Goal: Task Accomplishment & Management: Manage account settings

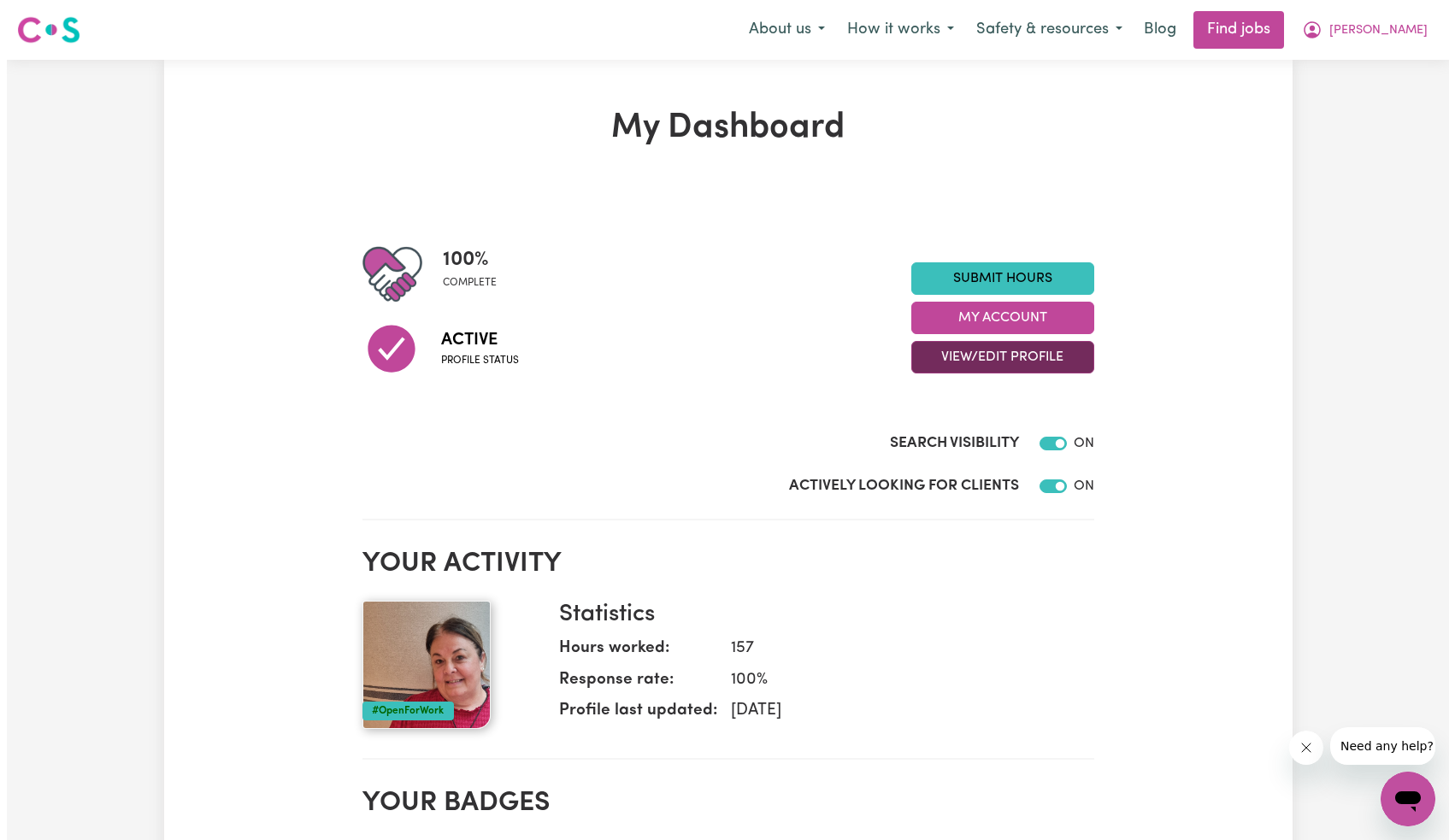
scroll to position [10, 0]
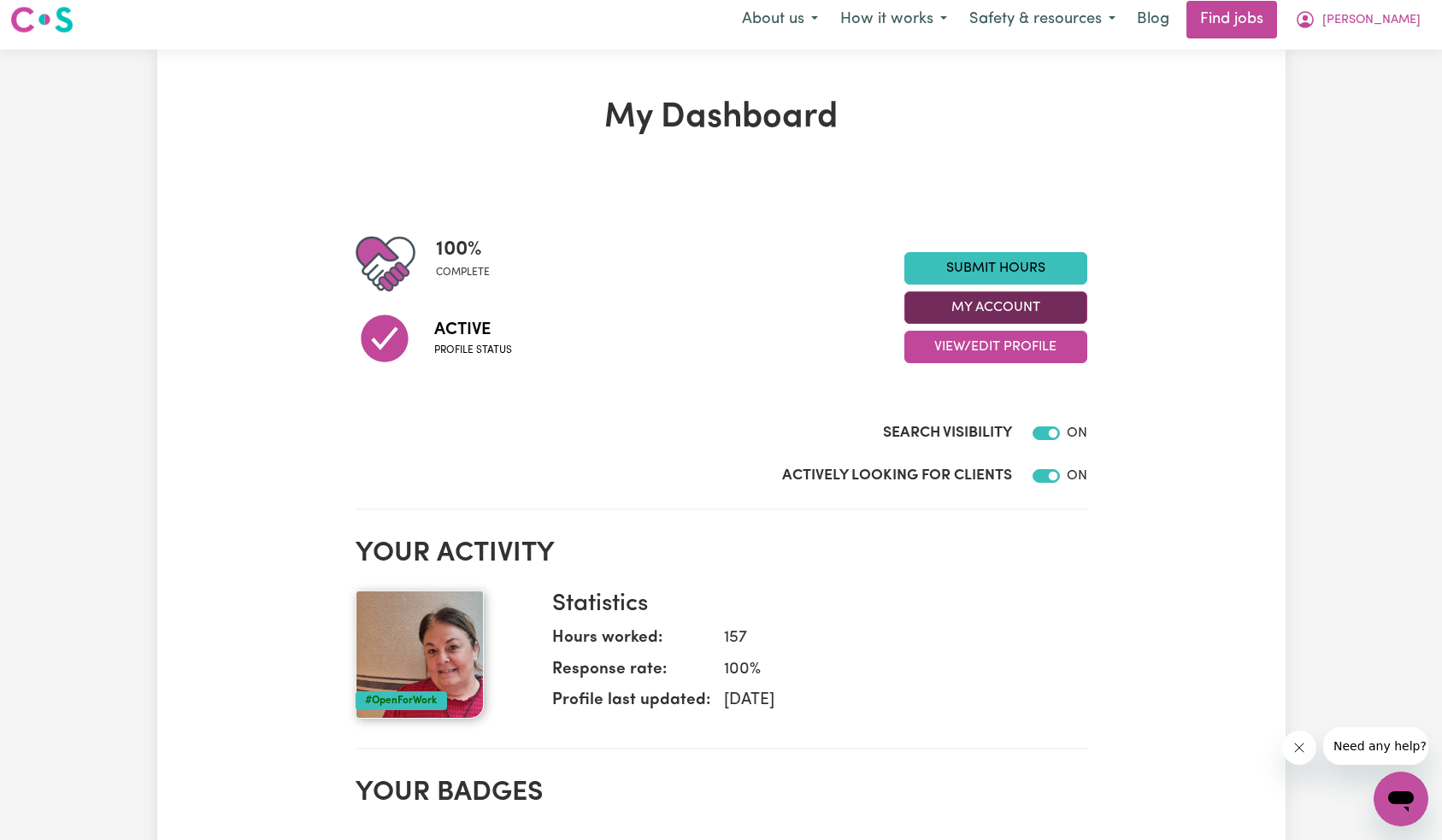
click at [998, 316] on button "My Account" at bounding box center [996, 307] width 183 height 32
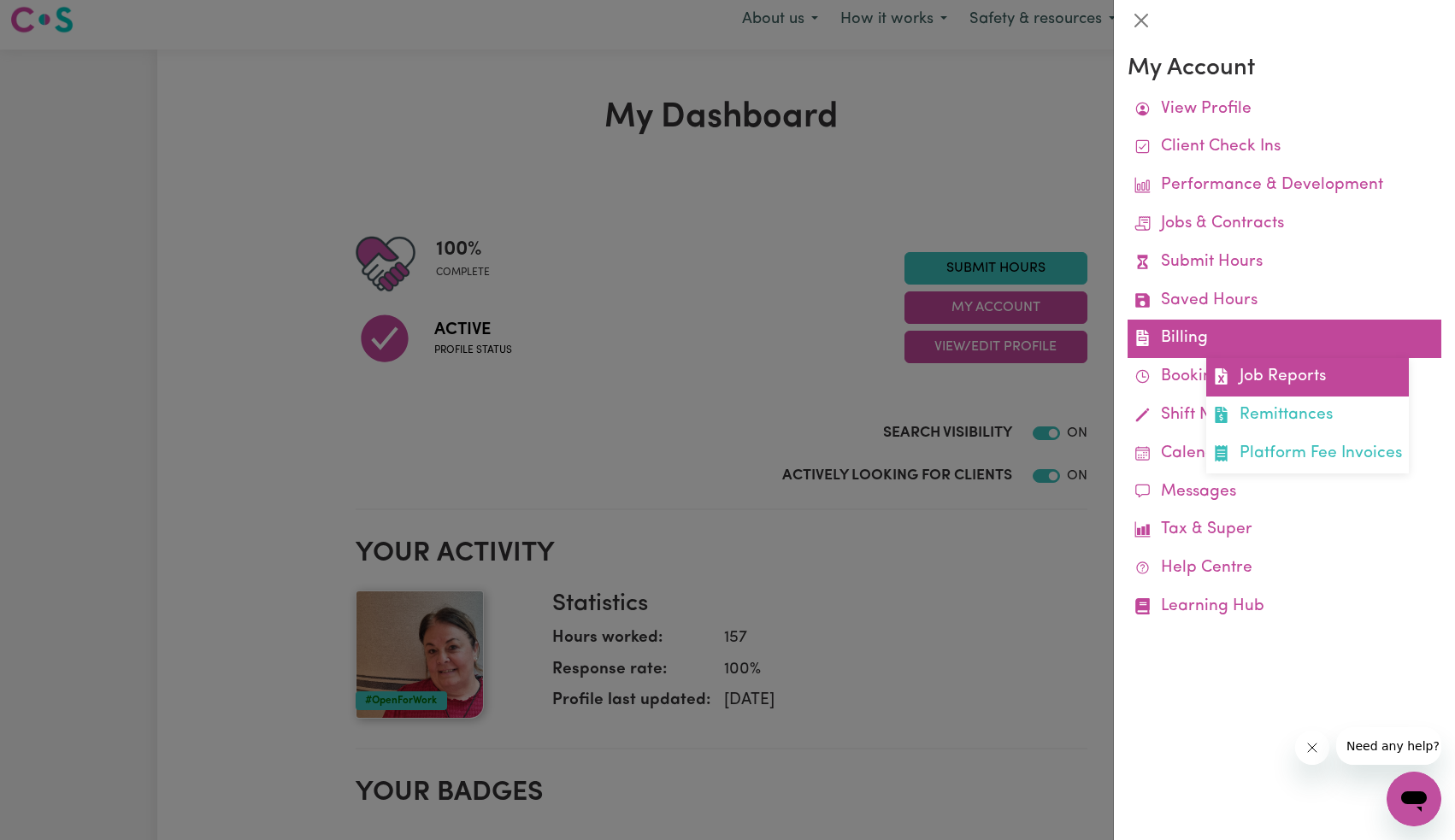
click at [1256, 365] on link "Job Reports" at bounding box center [1308, 377] width 202 height 39
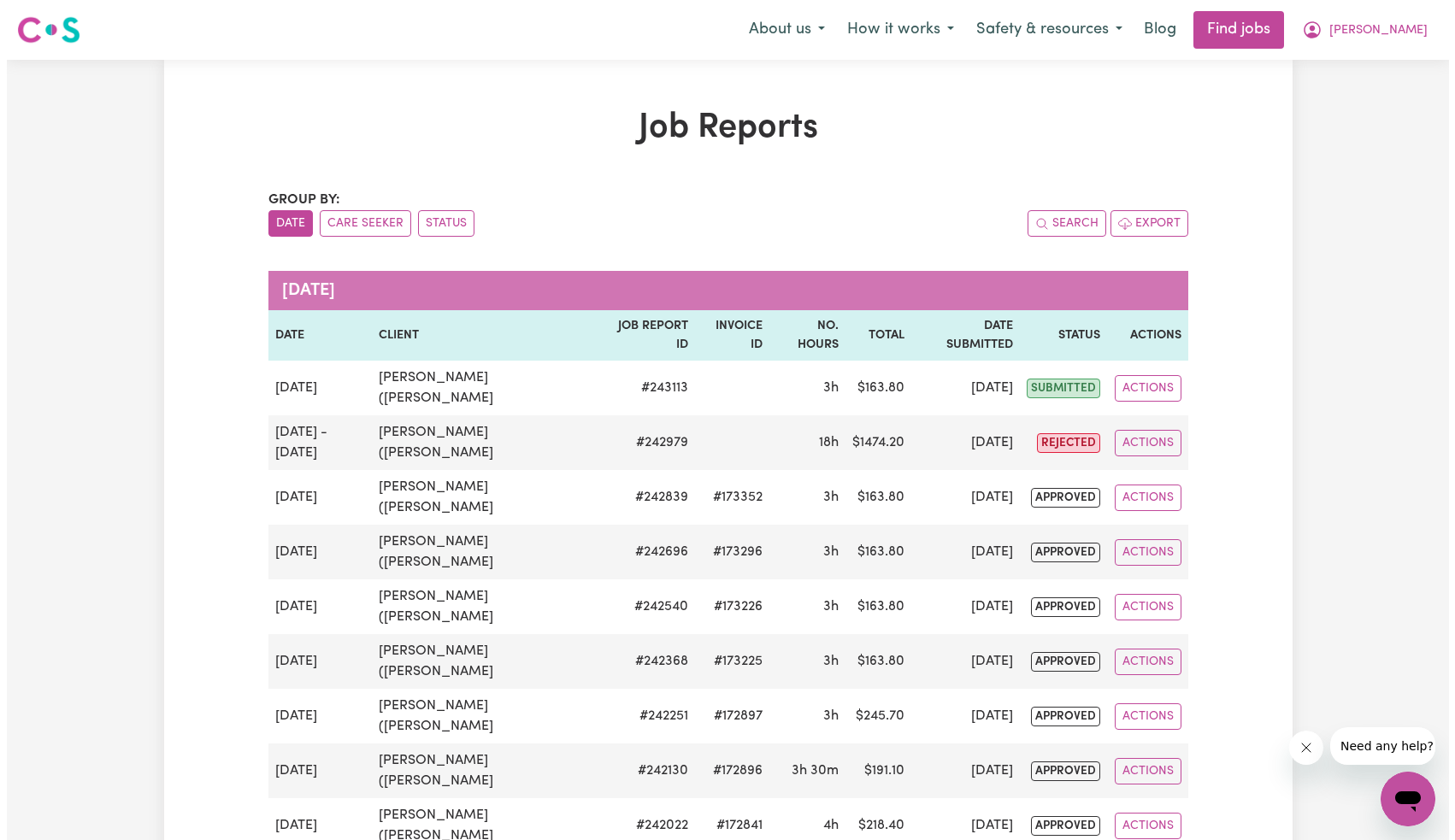
scroll to position [111, 0]
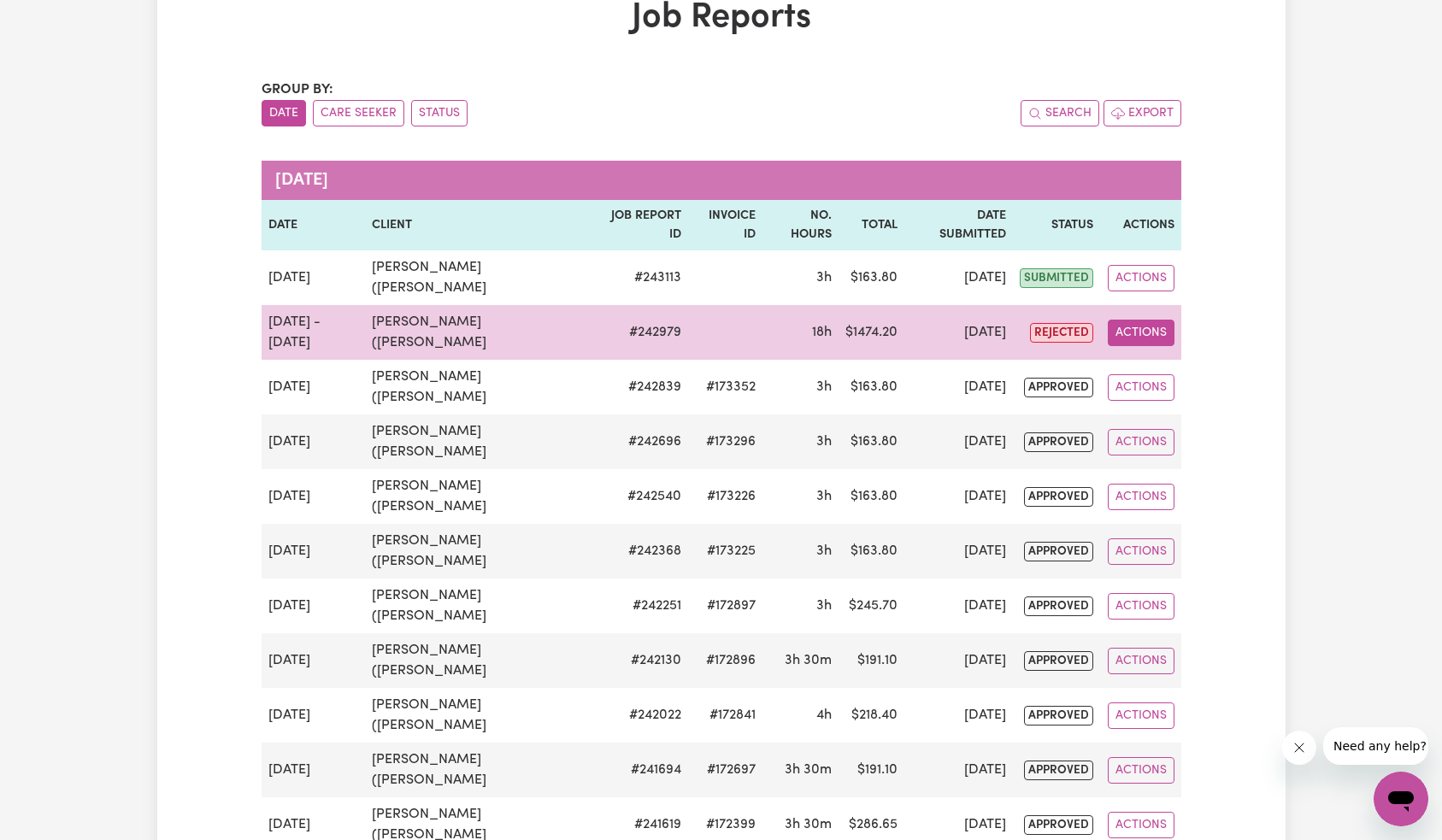
click at [1156, 334] on button "Actions" at bounding box center [1141, 333] width 67 height 26
click at [1173, 377] on link "View Job Report" at bounding box center [1180, 372] width 146 height 34
select select "pm"
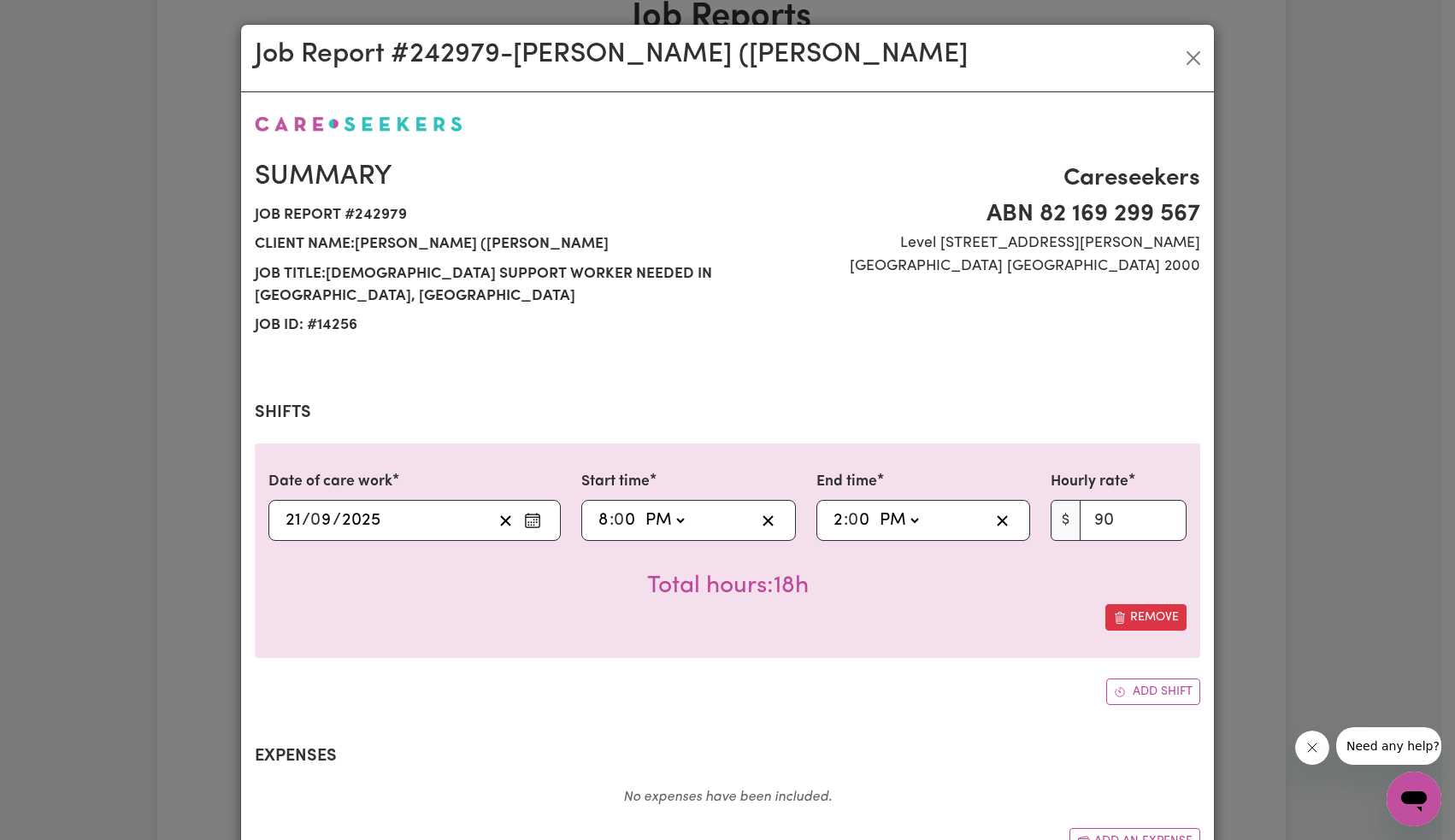
select select "90-Sunday"
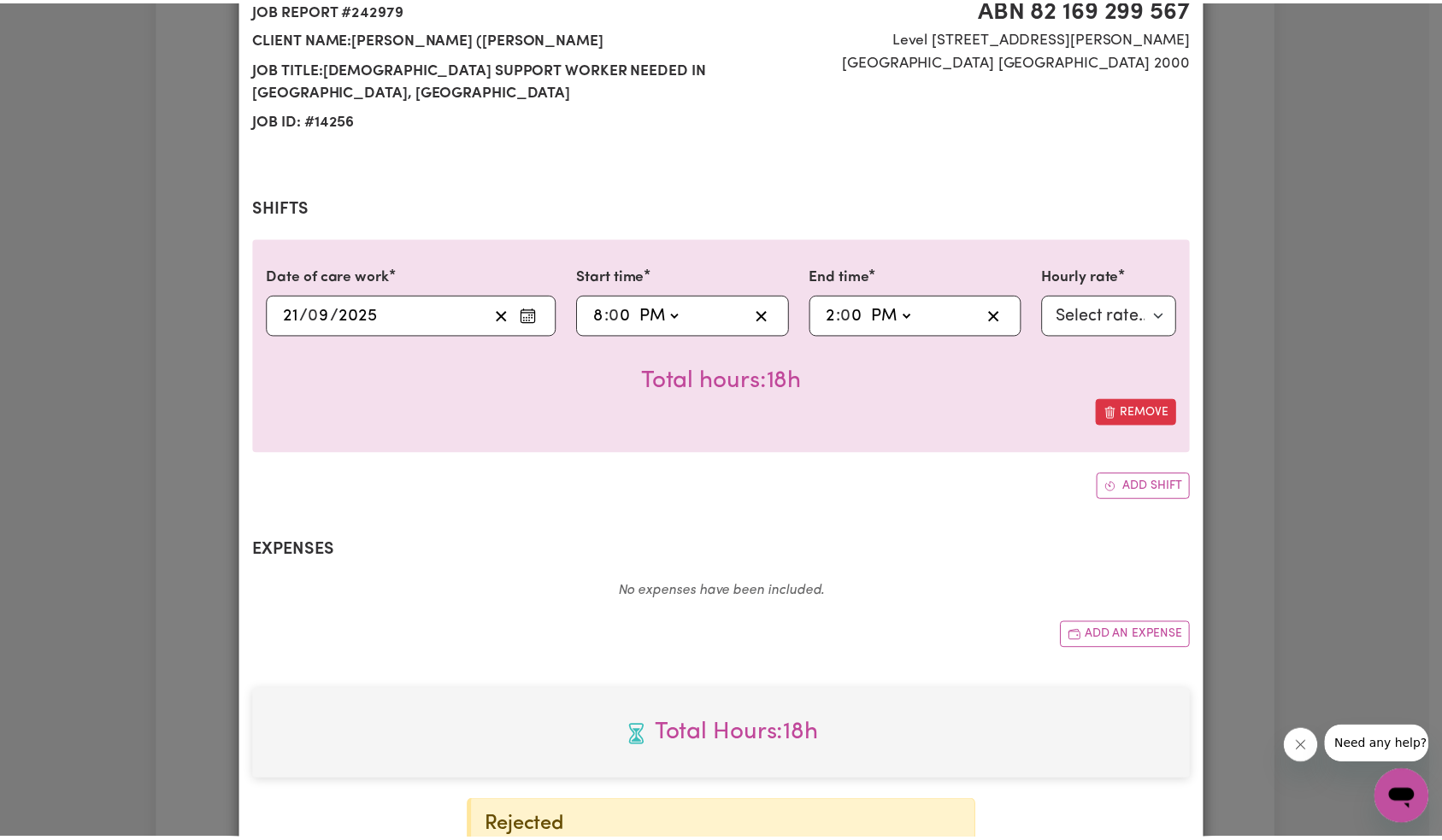
scroll to position [0, 0]
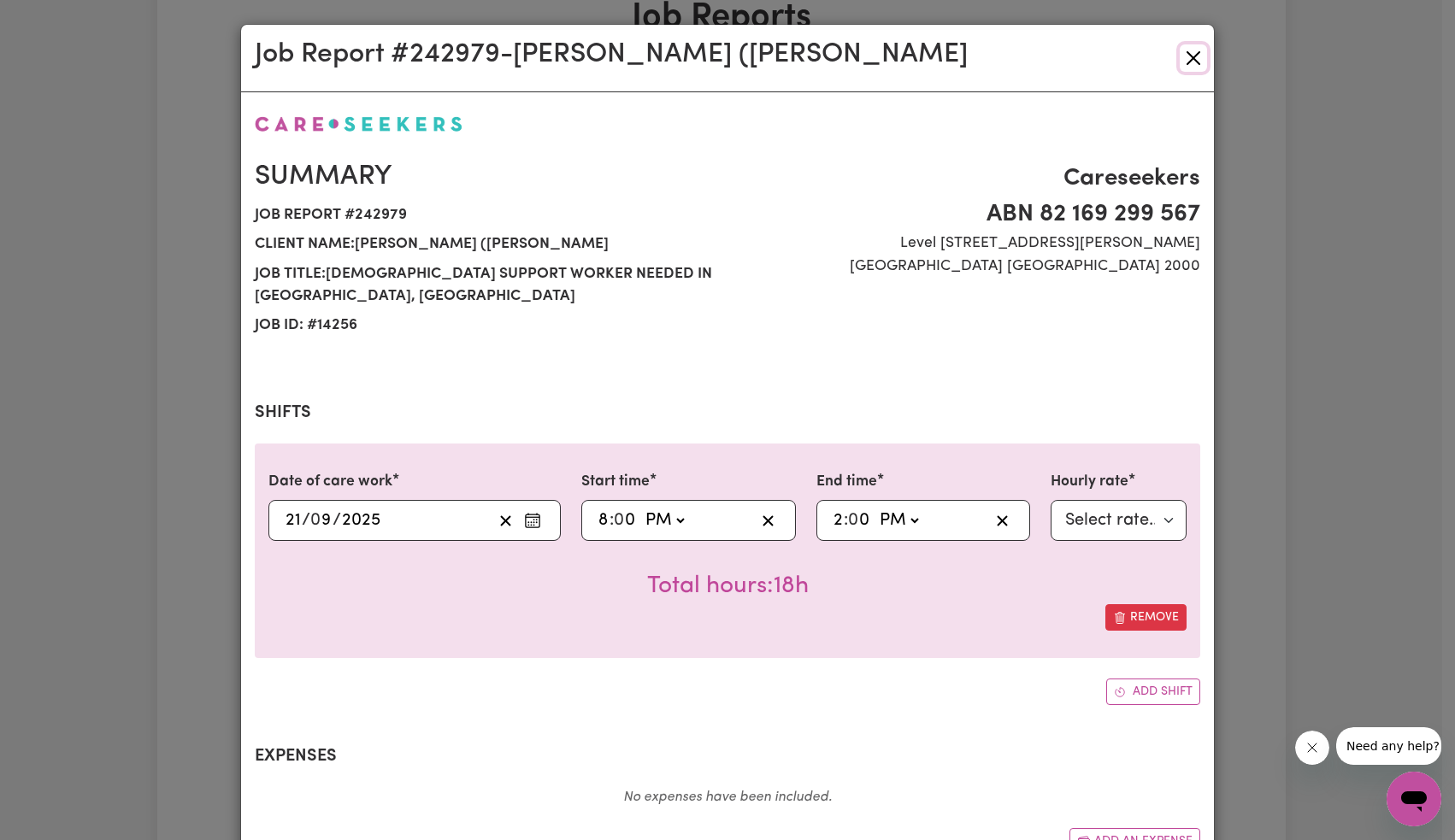
click at [1180, 60] on button "Close" at bounding box center [1193, 58] width 27 height 27
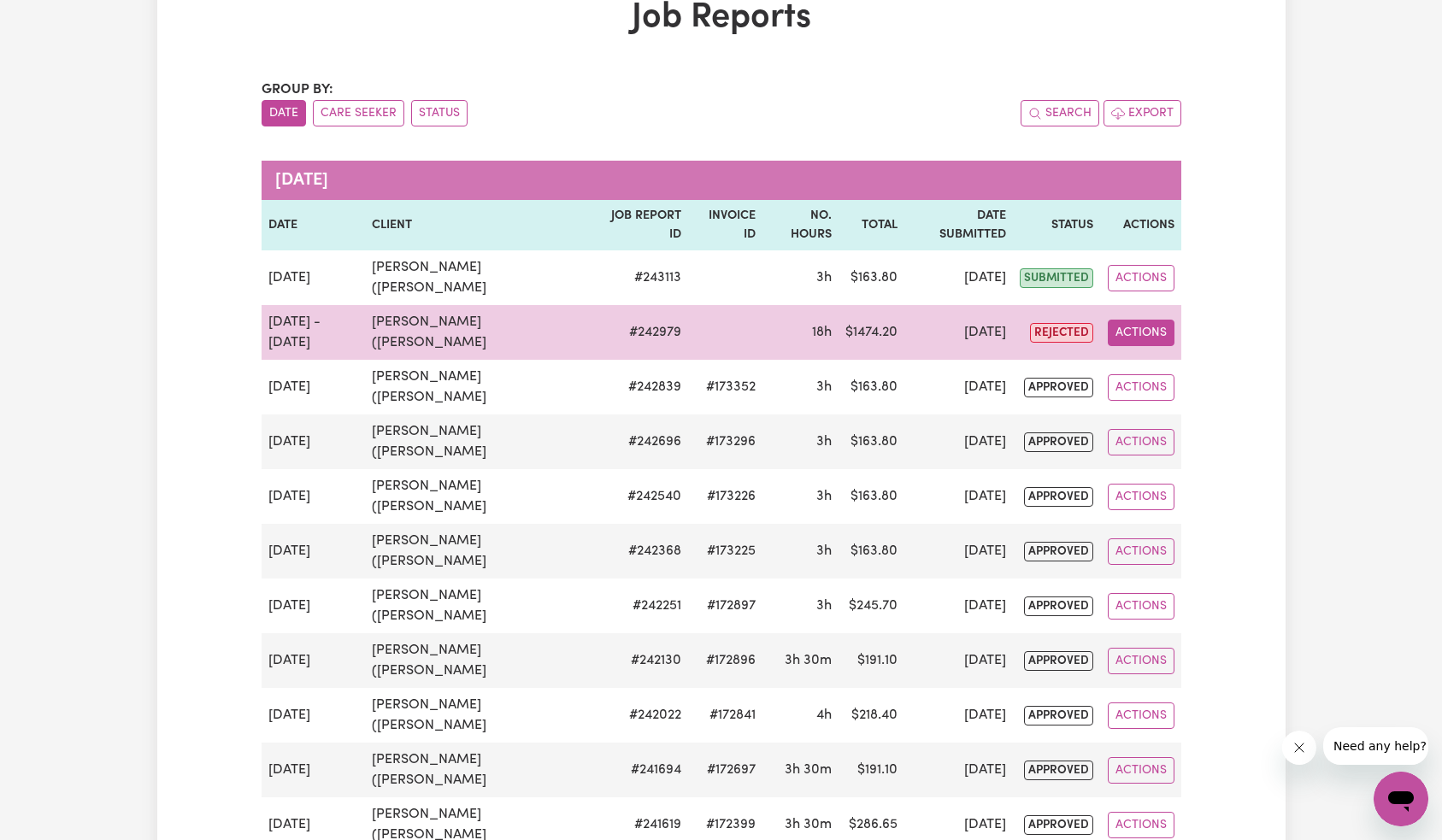
click at [1150, 340] on button "Actions" at bounding box center [1141, 333] width 67 height 26
click at [1149, 361] on link "View Job Report" at bounding box center [1180, 372] width 146 height 34
select select "pm"
select select "90-Sunday"
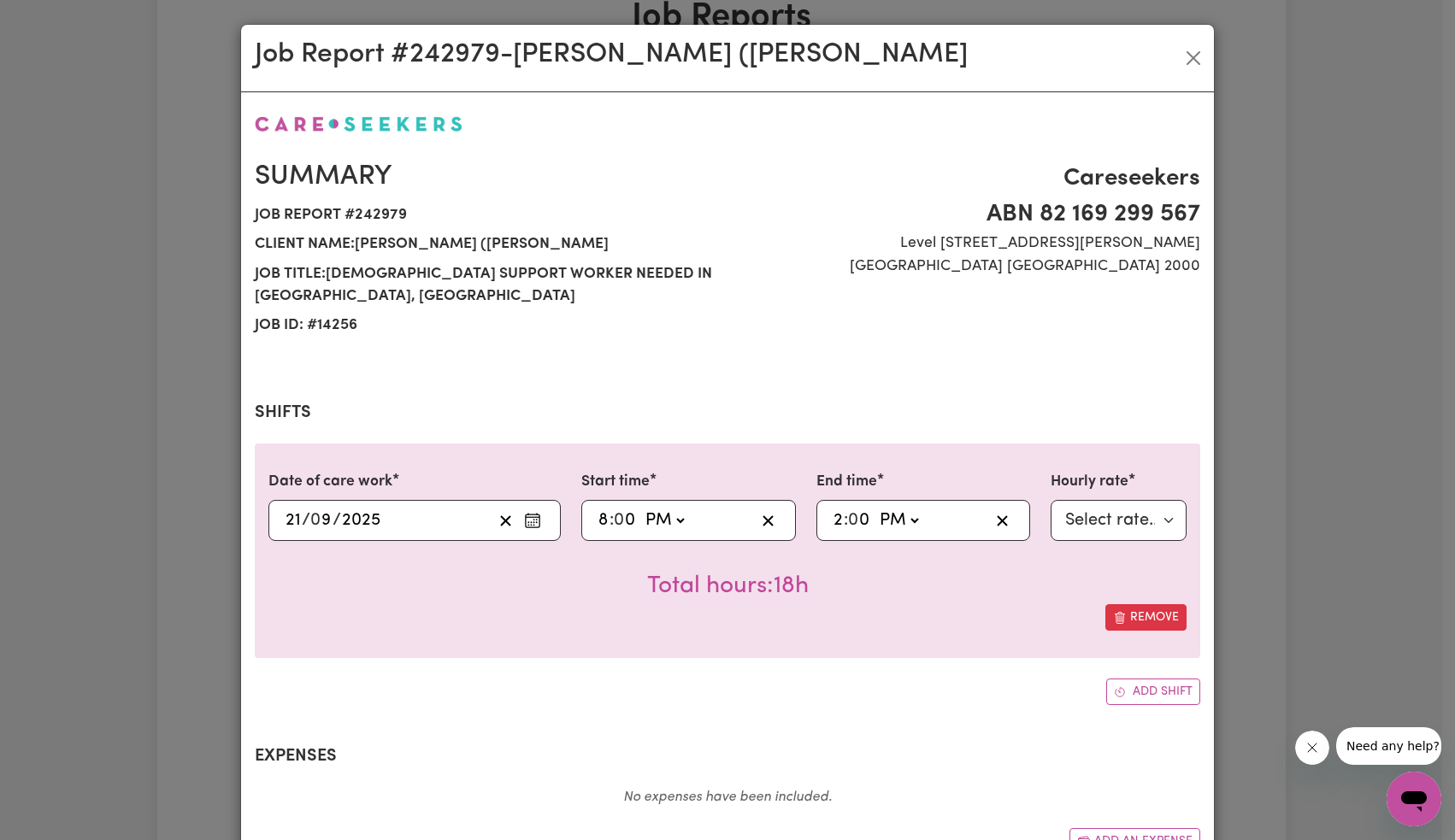
click at [833, 523] on input "2" at bounding box center [839, 520] width 11 height 26
click at [1188, 58] on button "Close" at bounding box center [1193, 58] width 27 height 27
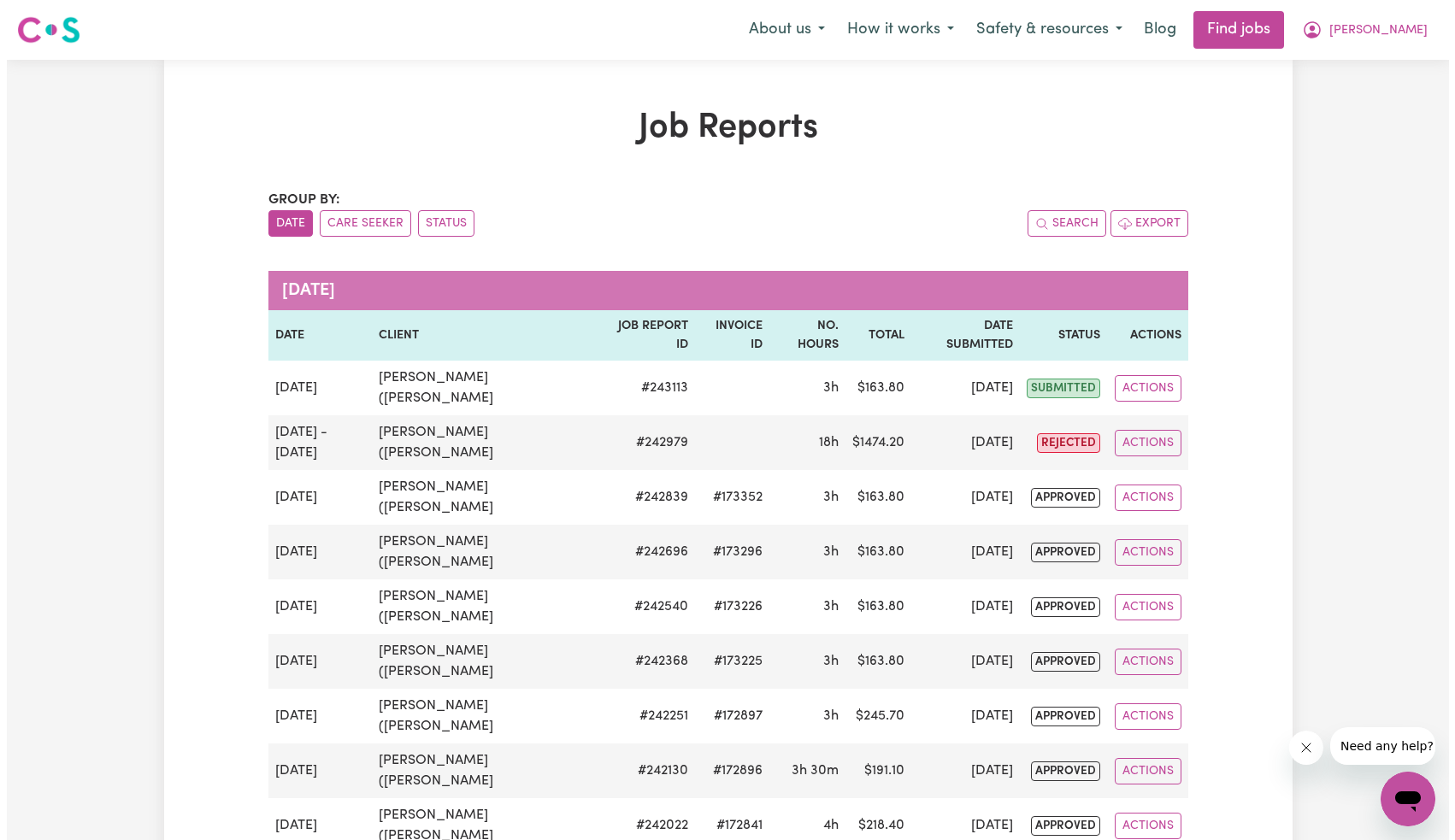
scroll to position [258, 0]
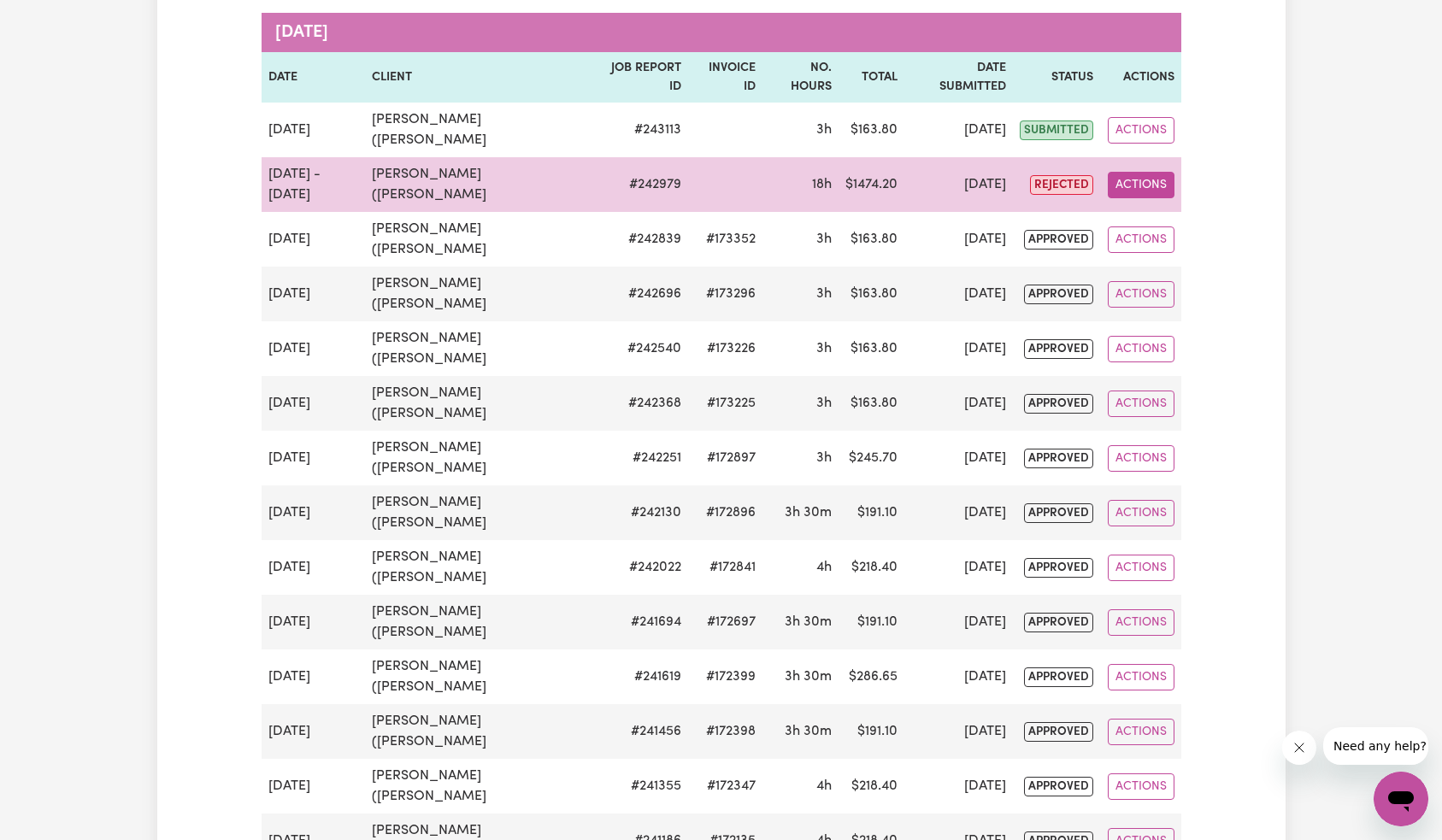
click at [1139, 183] on button "Actions" at bounding box center [1141, 185] width 67 height 26
click at [1185, 228] on link "View Job Report" at bounding box center [1180, 225] width 146 height 34
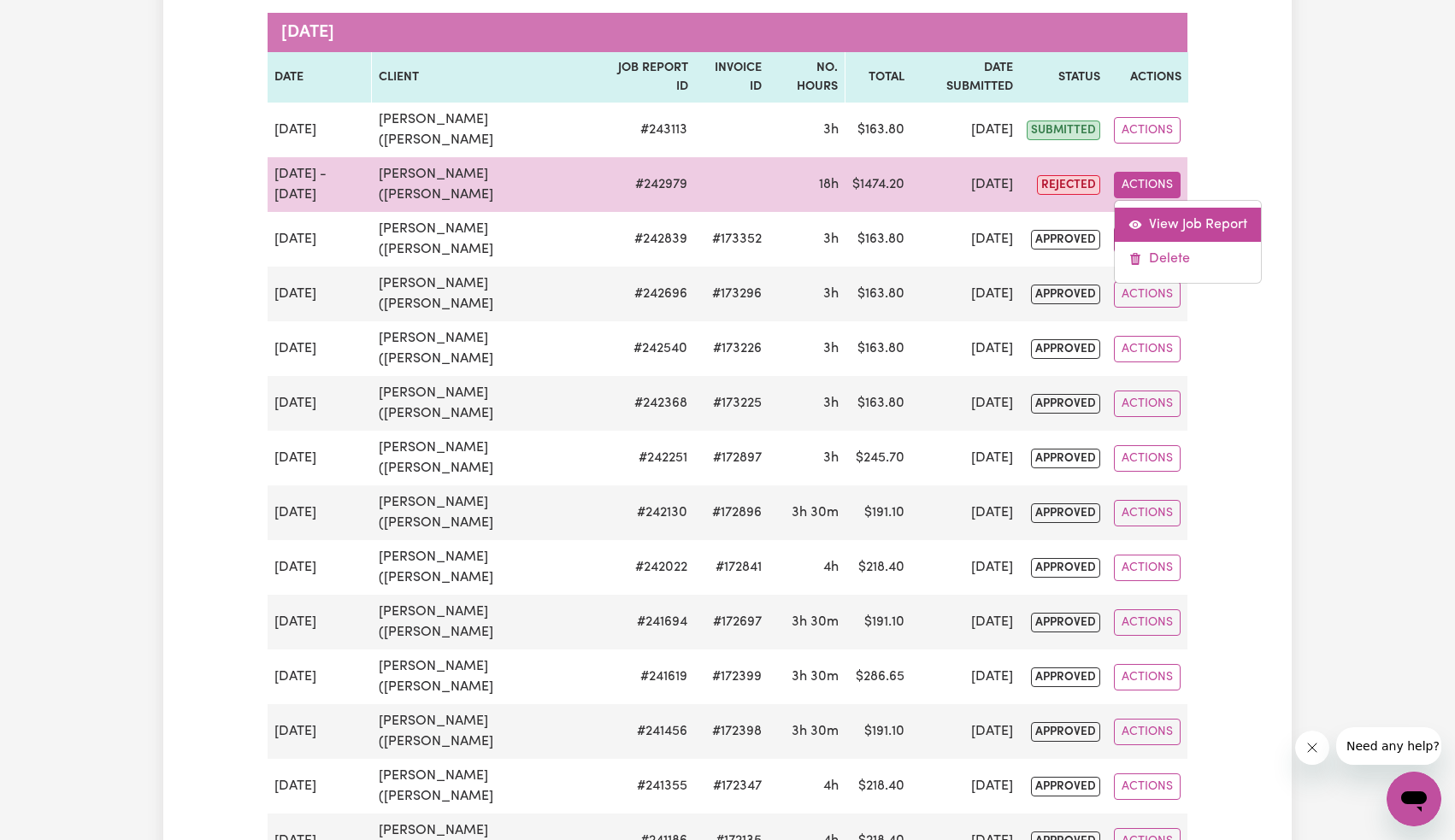
select select "pm"
select select "90-Sunday"
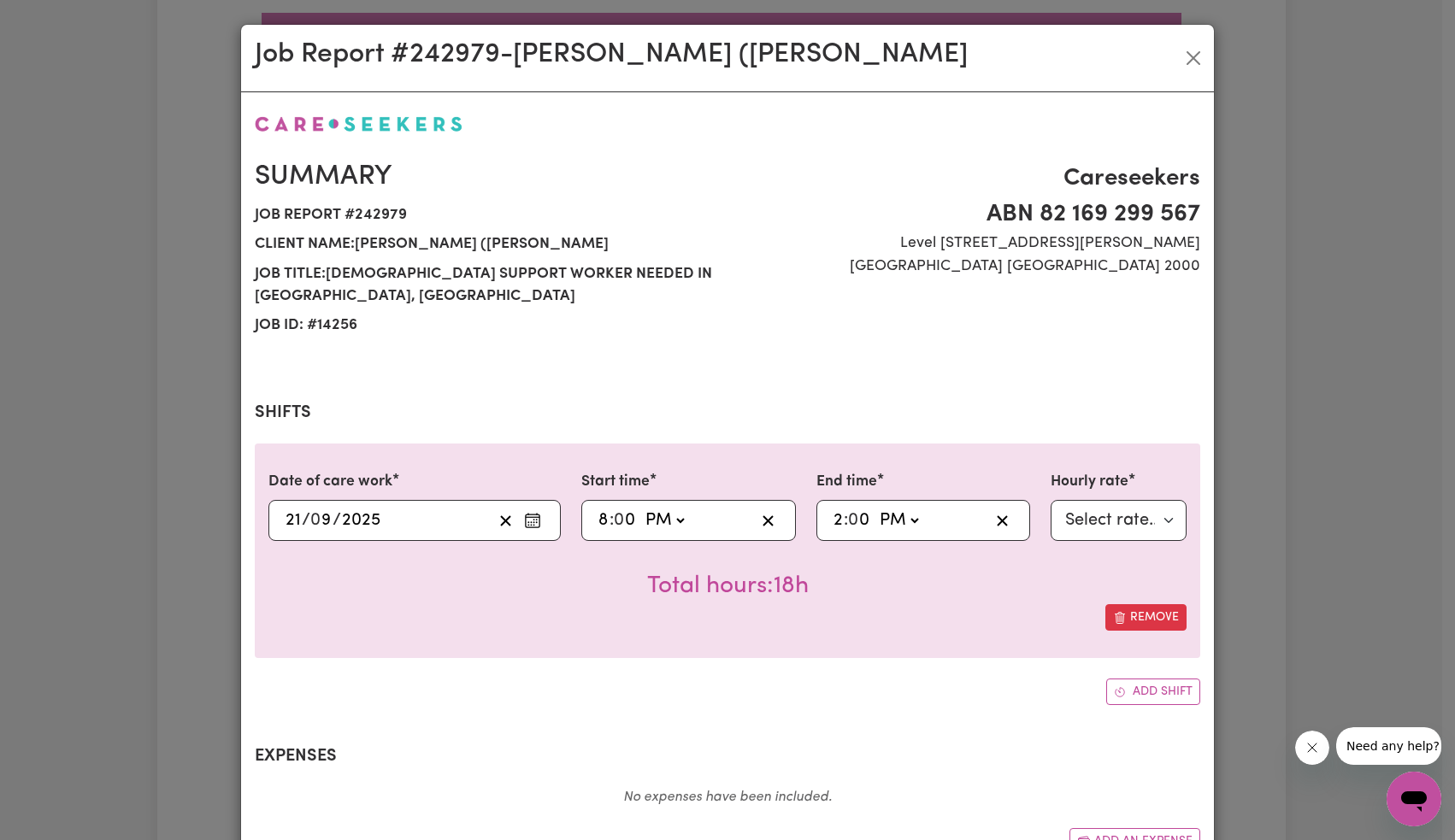
click at [833, 526] on input "2" at bounding box center [839, 520] width 11 height 26
type input "12:00"
type input "12"
click at [840, 526] on input "12" at bounding box center [841, 520] width 17 height 26
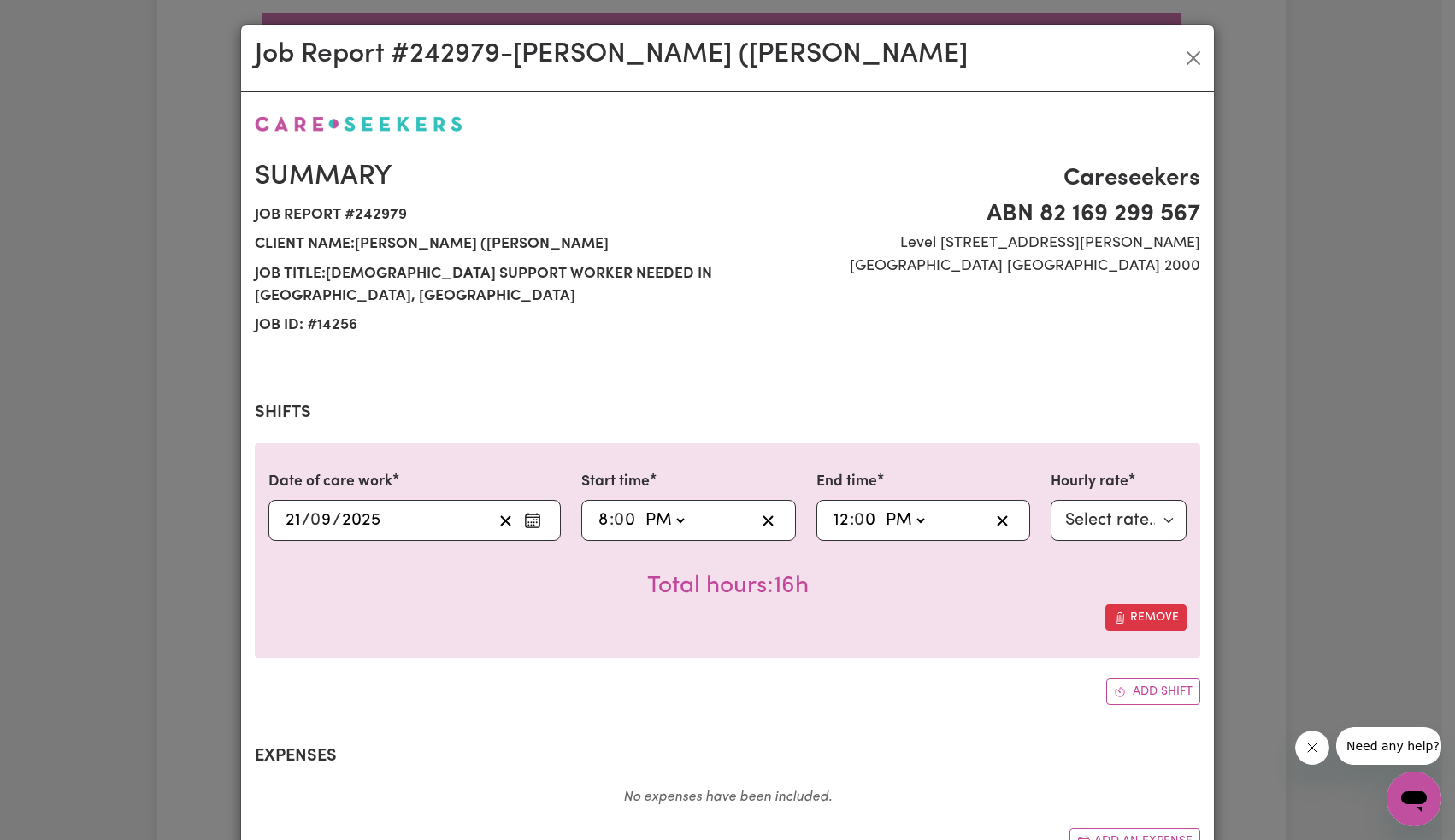
type input "13:00"
type input "1"
type input "23:00"
type input "11"
click at [926, 587] on div "Total hours: 3h" at bounding box center [727, 573] width 918 height 63
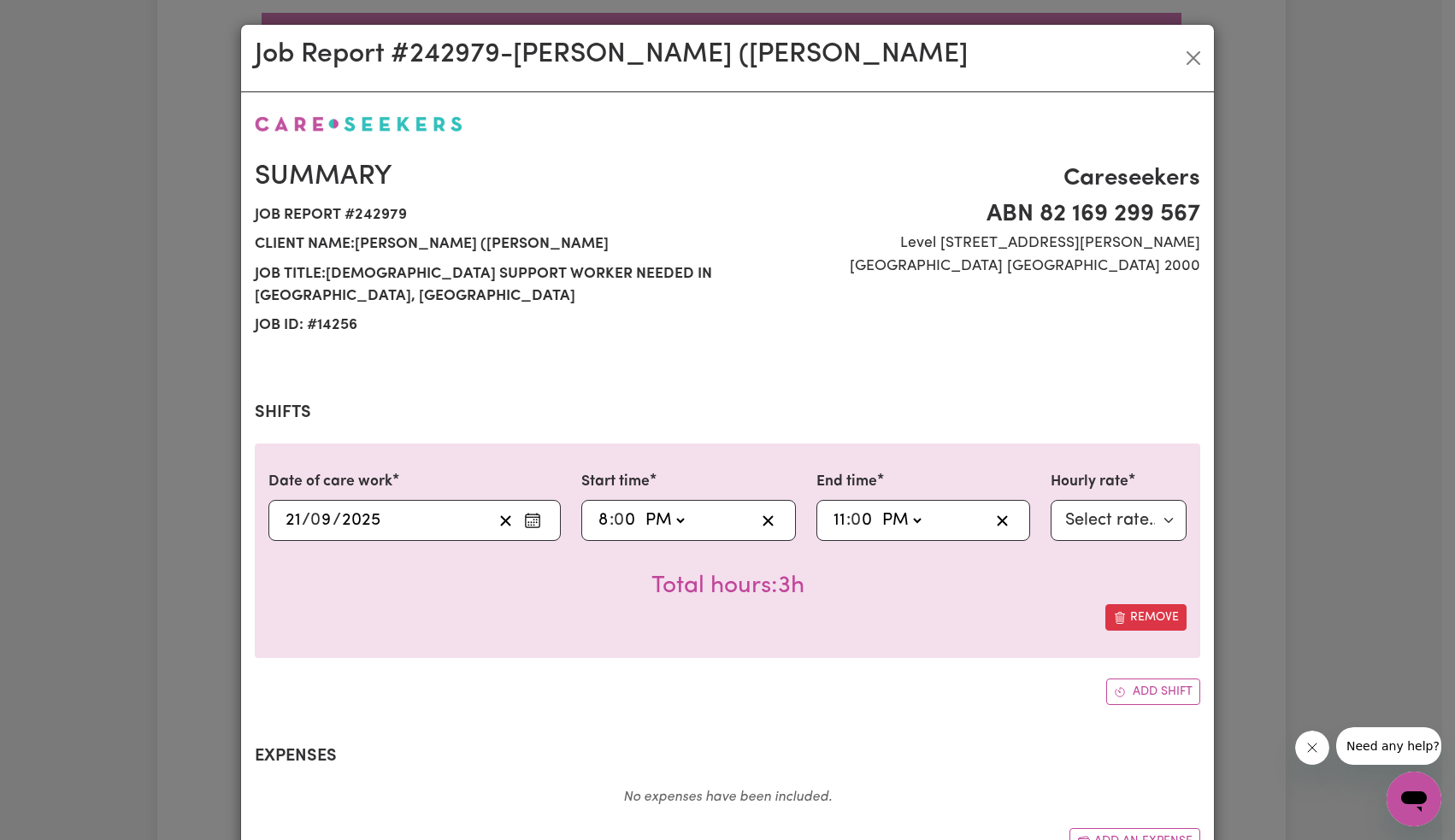
scroll to position [426, 0]
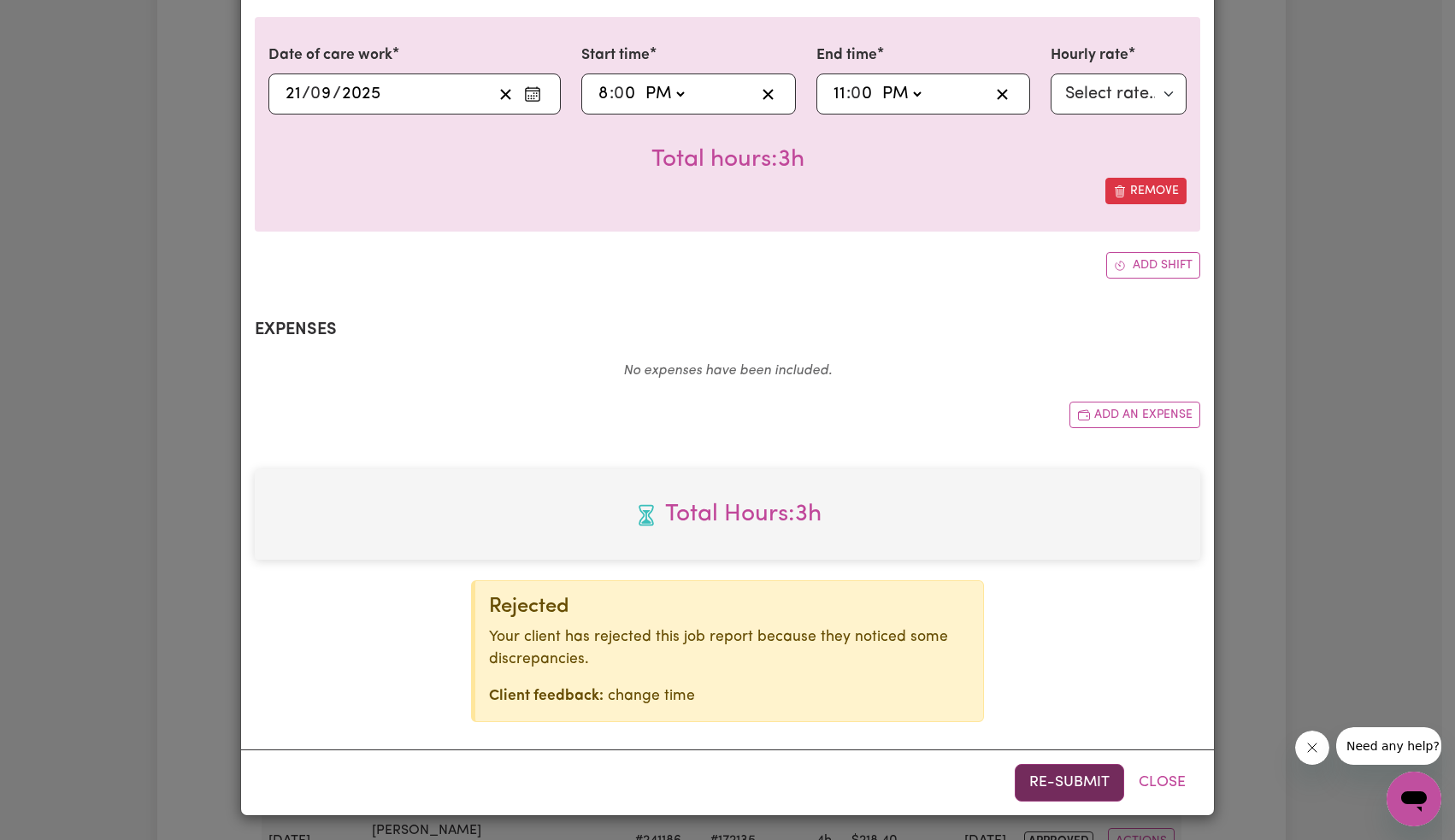
drag, startPoint x: 1048, startPoint y: 768, endPoint x: 1044, endPoint y: 756, distance: 12.6
click at [1048, 769] on button "Re-submit" at bounding box center [1070, 783] width 110 height 38
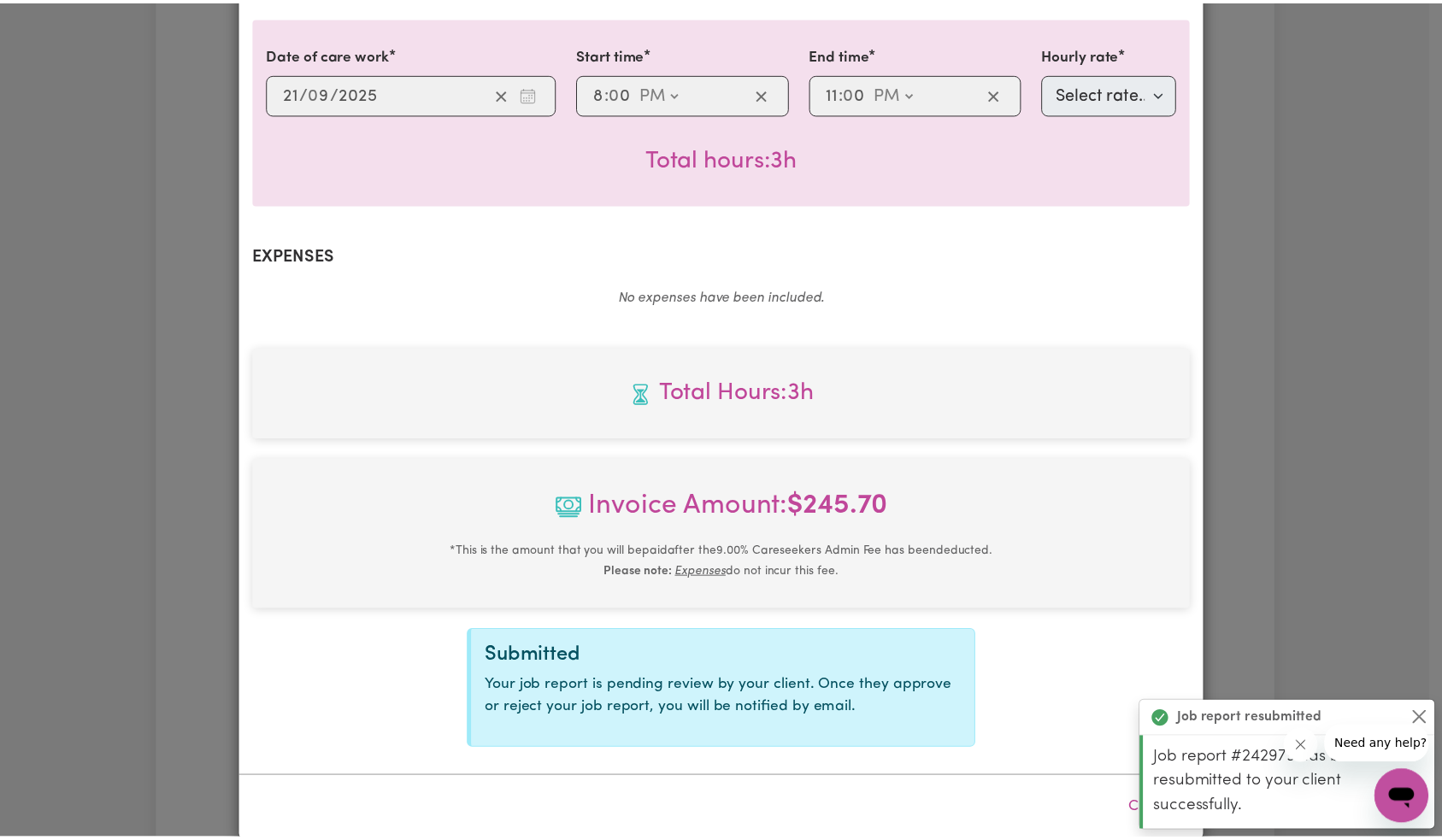
scroll to position [0, 0]
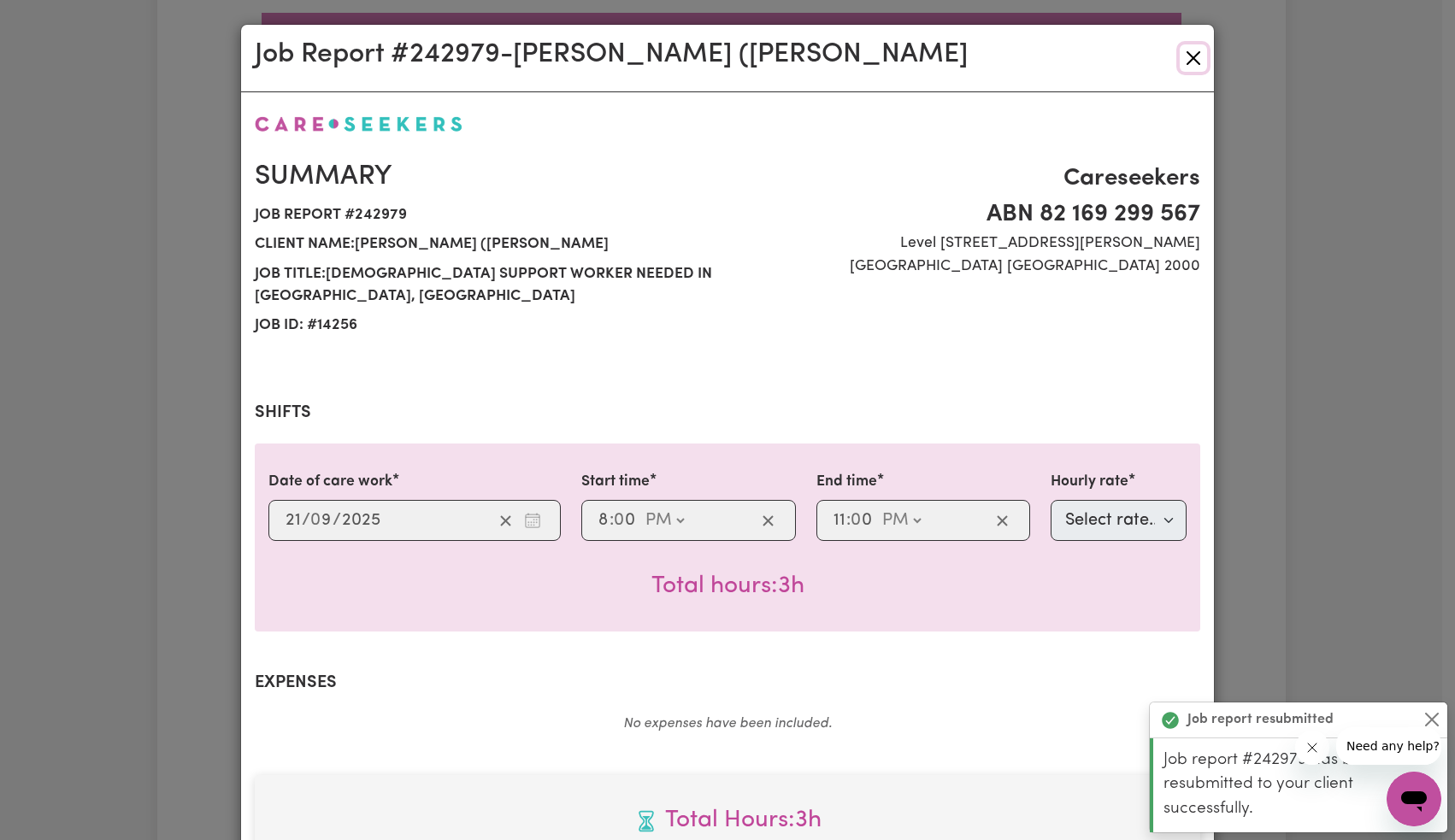
click at [1188, 60] on button "Close" at bounding box center [1193, 58] width 27 height 27
